Goal: Information Seeking & Learning: Understand process/instructions

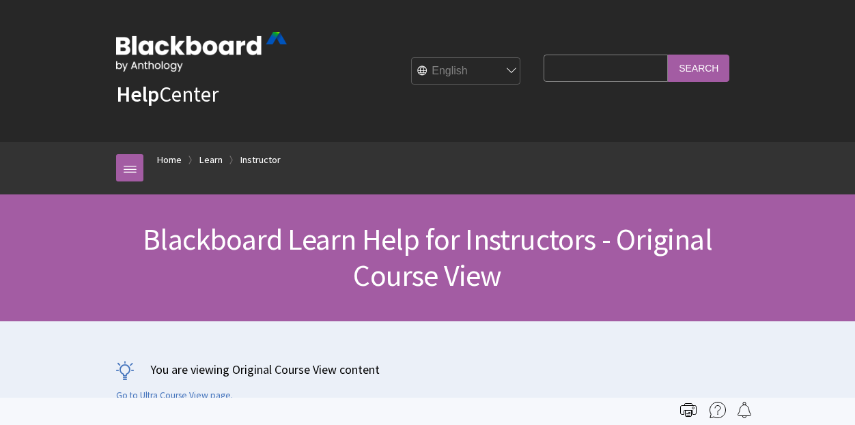
scroll to position [1682, 0]
click at [574, 66] on input "Search Query" at bounding box center [605, 68] width 124 height 27
type input "gradebook"
click at [668, 55] on input "Search" at bounding box center [698, 68] width 61 height 27
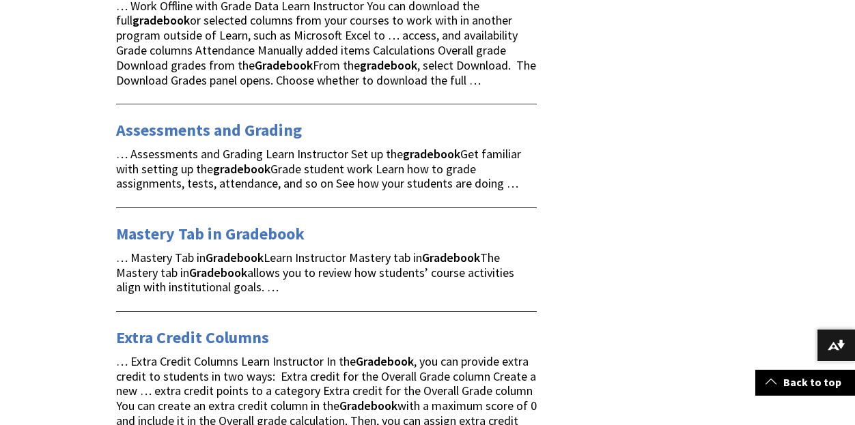
scroll to position [410, 0]
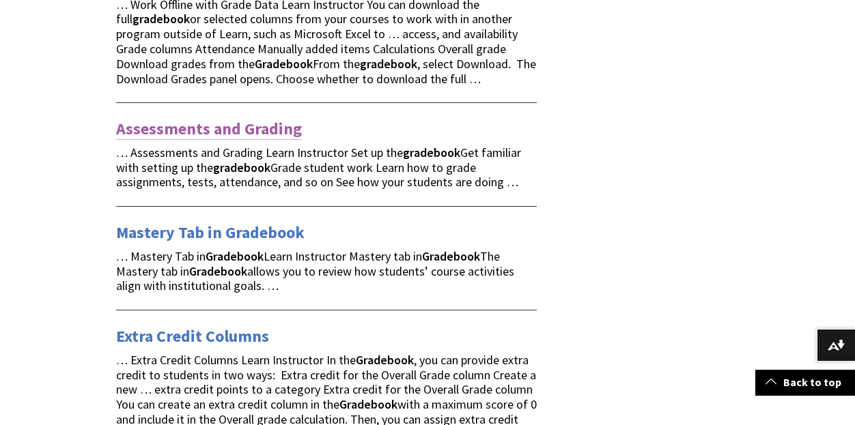
click at [210, 132] on link "Assessments and Grading" at bounding box center [209, 129] width 186 height 22
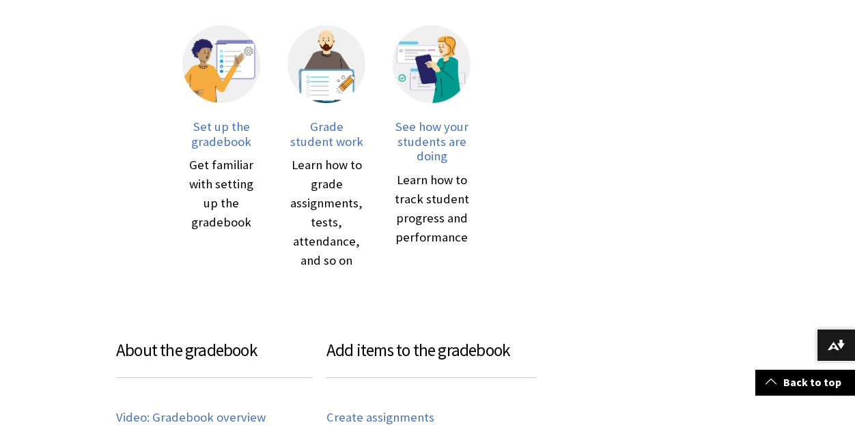
scroll to position [410, 0]
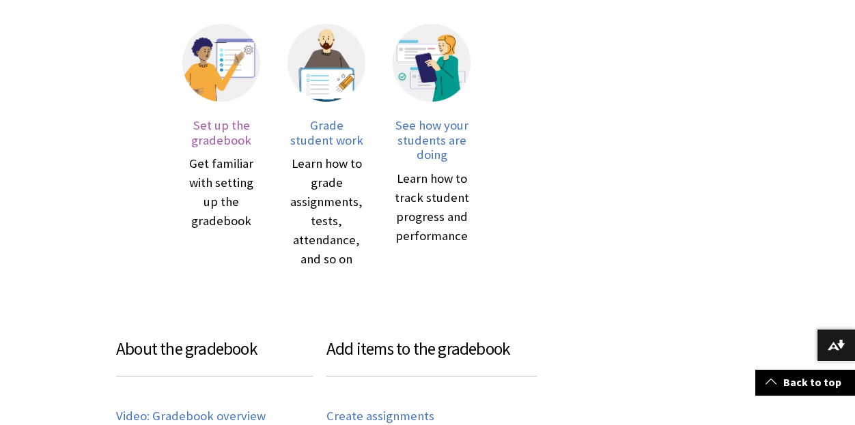
click at [229, 131] on span "Set up the gradebook" at bounding box center [221, 132] width 60 height 31
